Goal: Task Accomplishment & Management: Use online tool/utility

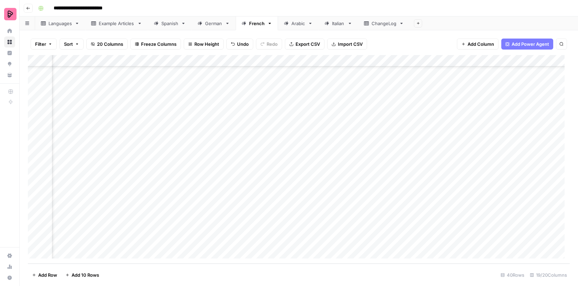
scroll to position [287, 332]
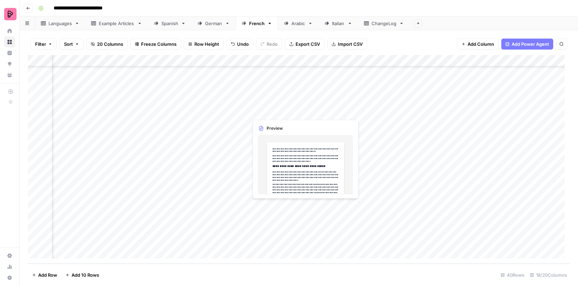
click at [261, 206] on div "Add Column" at bounding box center [299, 159] width 542 height 208
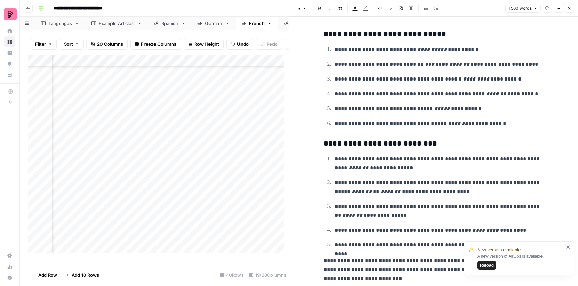
scroll to position [1921, 0]
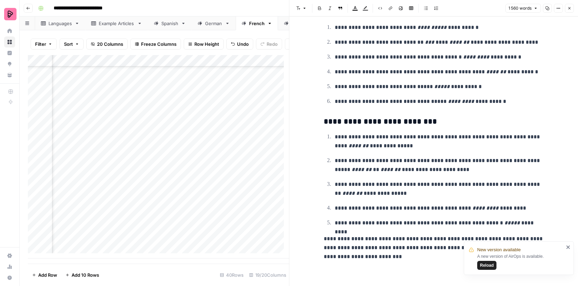
click at [566, 10] on button "Close" at bounding box center [569, 8] width 9 height 9
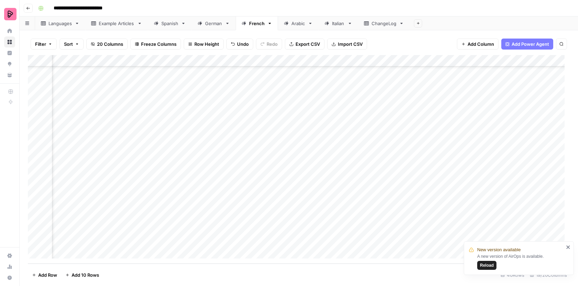
click at [276, 218] on div "Add Column" at bounding box center [299, 159] width 542 height 208
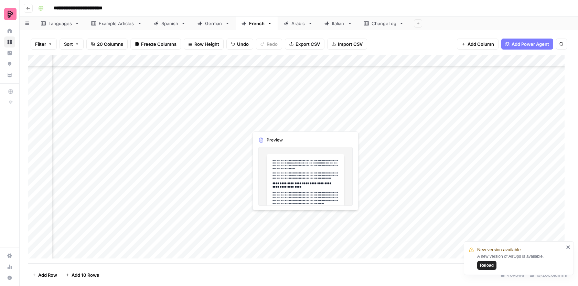
click at [276, 218] on div "Add Column" at bounding box center [299, 159] width 542 height 208
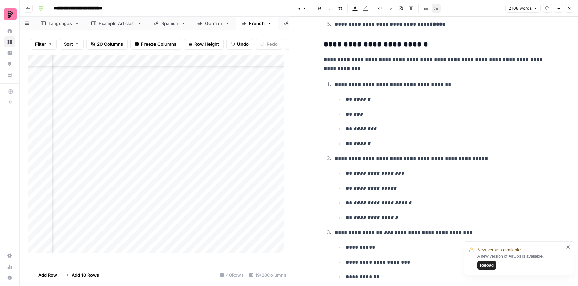
scroll to position [2741, 0]
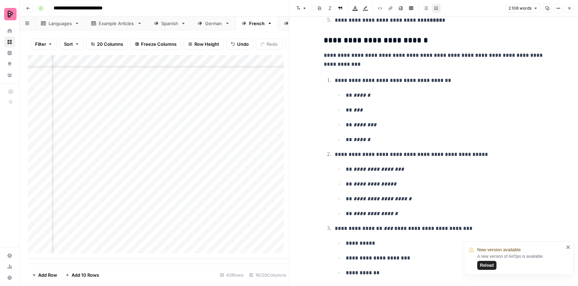
click at [570, 7] on icon "button" at bounding box center [569, 8] width 4 height 4
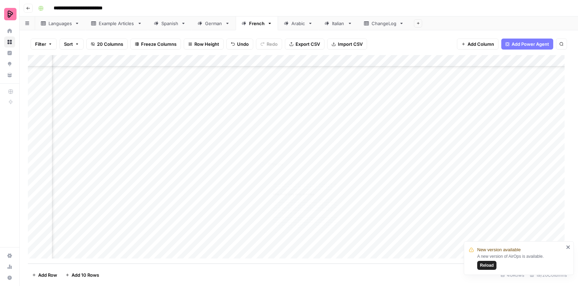
click at [277, 232] on div "Add Column" at bounding box center [299, 159] width 542 height 208
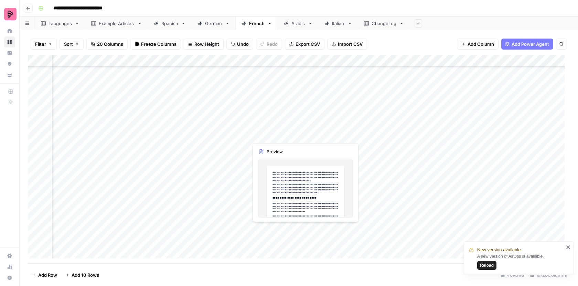
click at [277, 232] on div "Add Column" at bounding box center [299, 159] width 542 height 208
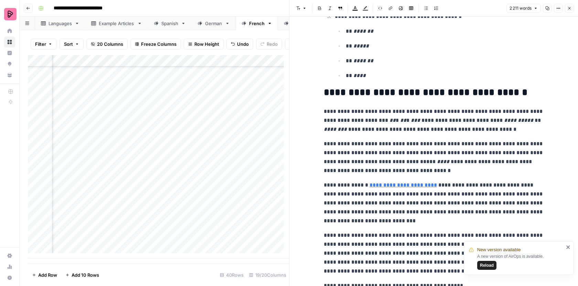
scroll to position [2623, 0]
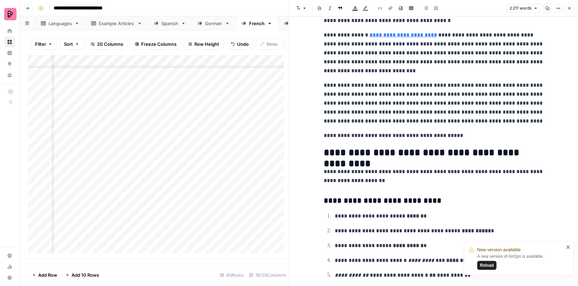
click at [569, 8] on icon "button" at bounding box center [569, 8] width 4 height 4
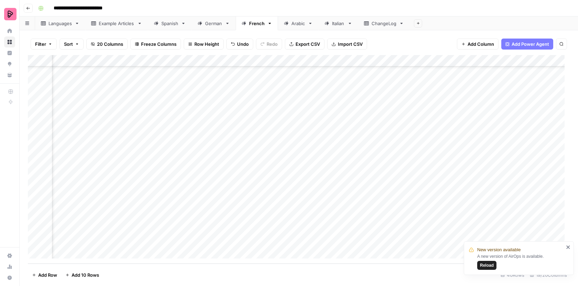
click at [283, 241] on div "Add Column" at bounding box center [299, 159] width 542 height 208
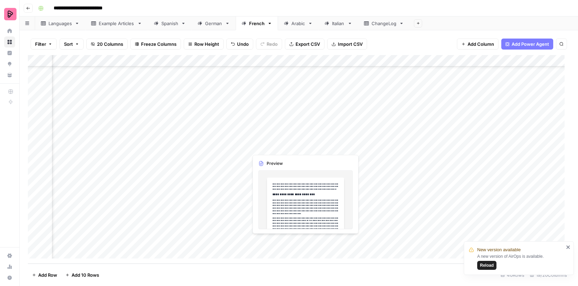
click at [283, 241] on div "Add Column" at bounding box center [299, 159] width 542 height 208
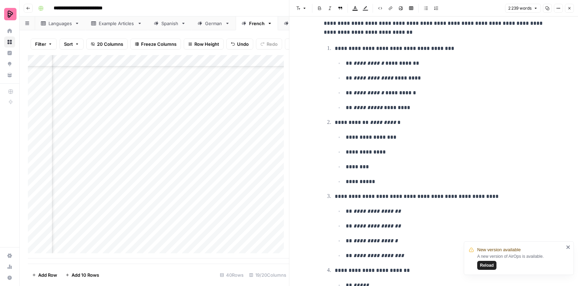
scroll to position [1751, 0]
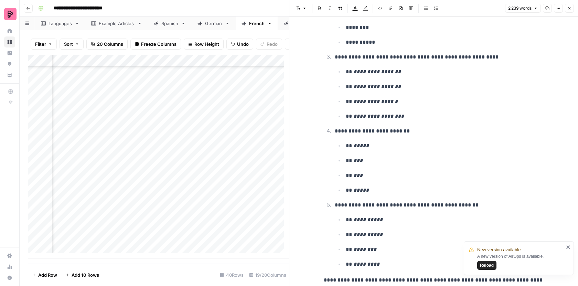
click at [570, 5] on button "Close" at bounding box center [569, 8] width 9 height 9
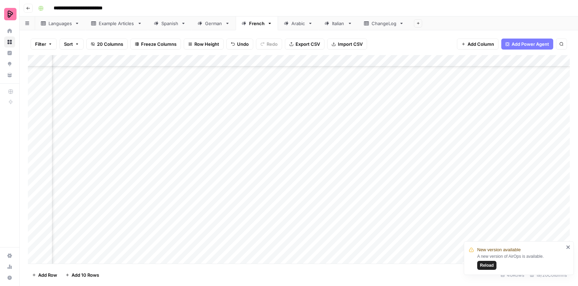
scroll to position [282, 332]
click at [259, 274] on footer "Add Row Add 10 Rows 40 Rows 19/20 Columns" at bounding box center [299, 274] width 542 height 22
